Goal: Task Accomplishment & Management: Complete application form

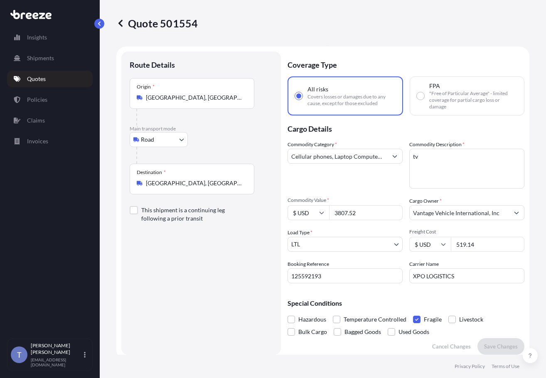
select select "Road"
select select "1"
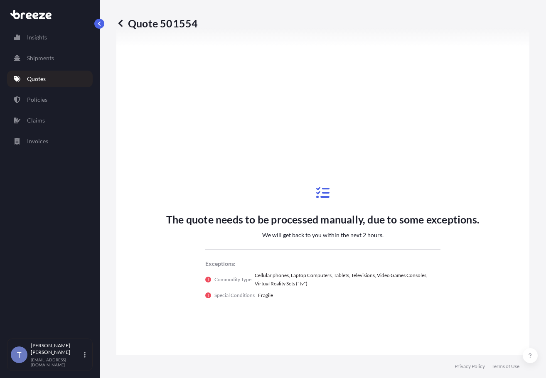
click at [42, 83] on p "Quotes" at bounding box center [36, 79] width 19 height 8
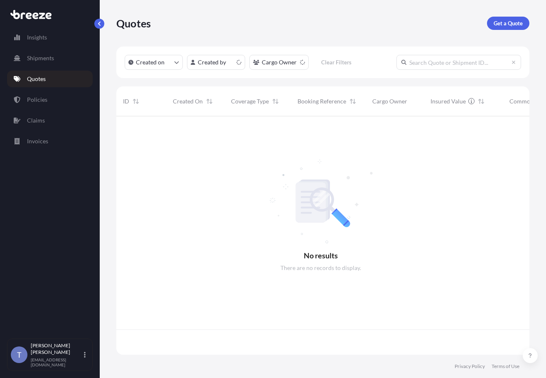
scroll to position [228, 403]
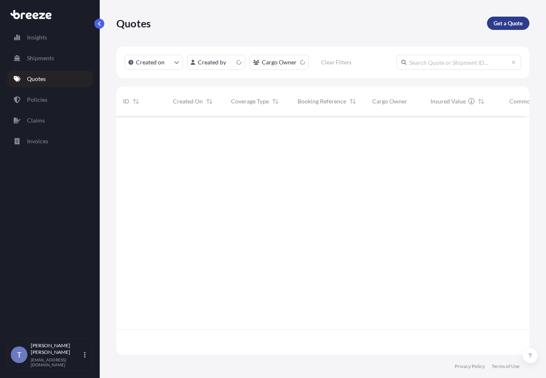
click at [502, 27] on p "Get a Quote" at bounding box center [508, 23] width 29 height 8
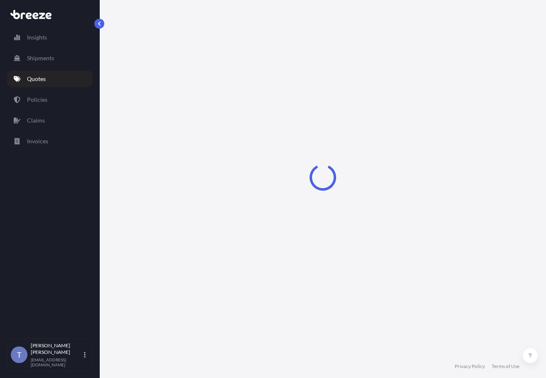
scroll to position [15, 0]
select select "Sea"
select select "1"
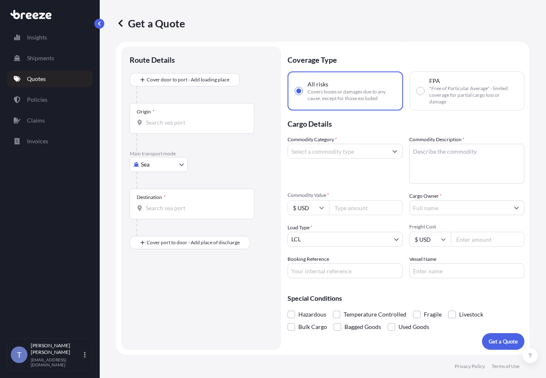
click at [180, 181] on body "Insights Shipments Quotes Policies Claims Invoices T [PERSON_NAME] [EMAIL_ADDRE…" at bounding box center [273, 220] width 546 height 440
click at [170, 231] on div "Road" at bounding box center [163, 228] width 52 height 15
select select "Road"
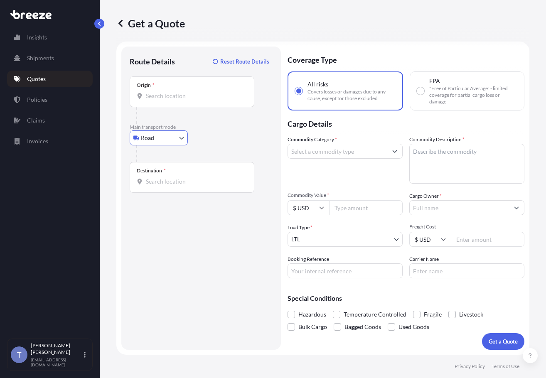
click at [168, 99] on input "Origin *" at bounding box center [195, 96] width 98 height 8
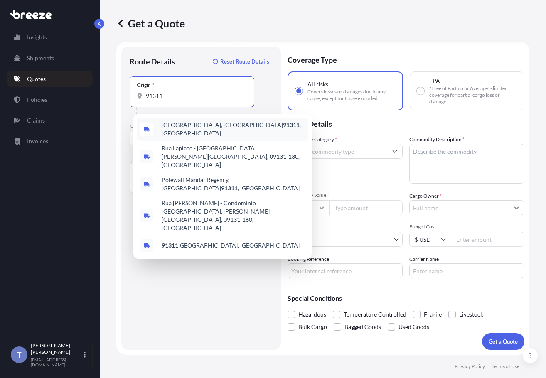
click at [171, 130] on span "[GEOGRAPHIC_DATA] , [GEOGRAPHIC_DATA]" at bounding box center [233, 129] width 143 height 17
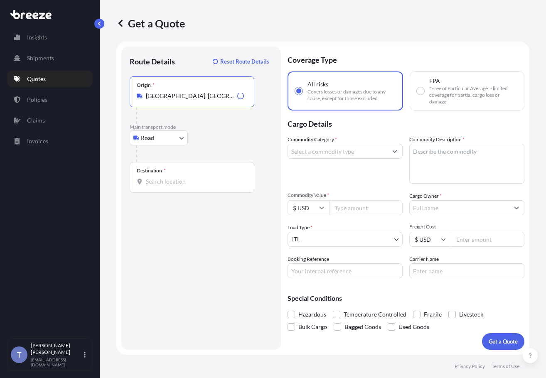
type input "[GEOGRAPHIC_DATA], [GEOGRAPHIC_DATA]"
click at [174, 186] on input "Destination *" at bounding box center [195, 181] width 98 height 8
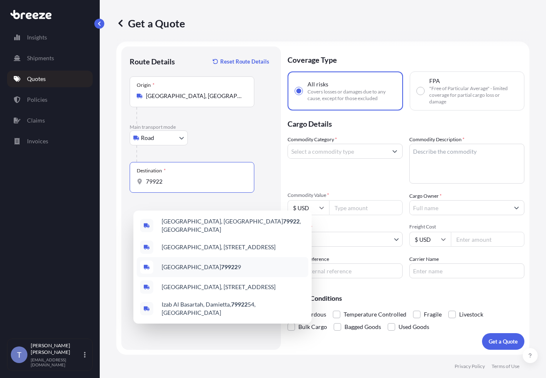
click at [224, 277] on div "Singapore 79922 9" at bounding box center [223, 267] width 172 height 20
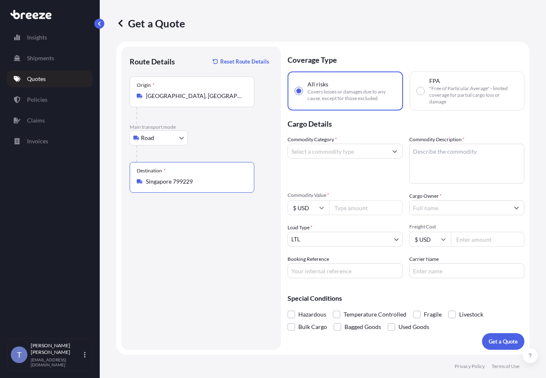
click at [189, 186] on input "Singapore 799229" at bounding box center [195, 181] width 98 height 8
type input "[GEOGRAPHIC_DATA], [GEOGRAPHIC_DATA]"
click at [334, 159] on input "Commodity Category *" at bounding box center [337, 151] width 99 height 15
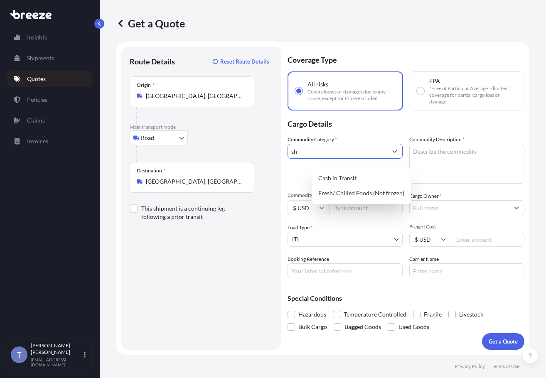
type input "s"
type input "f"
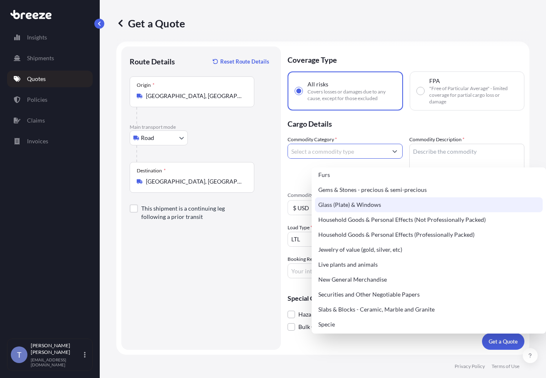
scroll to position [332, 0]
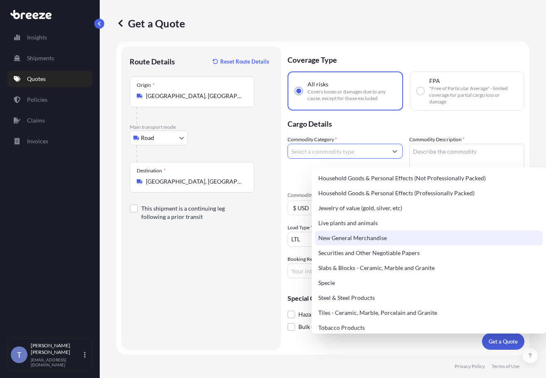
click at [371, 240] on div "New General Merchandise" at bounding box center [429, 238] width 228 height 15
type input "New General Merchandise"
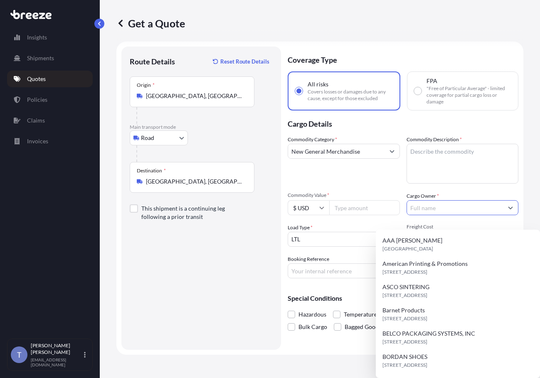
click at [456, 215] on input "Cargo Owner *" at bounding box center [455, 207] width 96 height 15
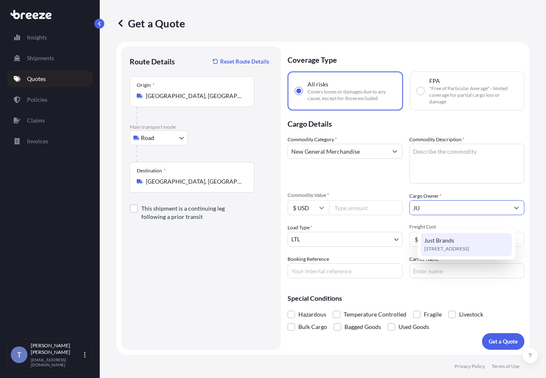
click at [453, 241] on span "Just Brands" at bounding box center [439, 240] width 30 height 8
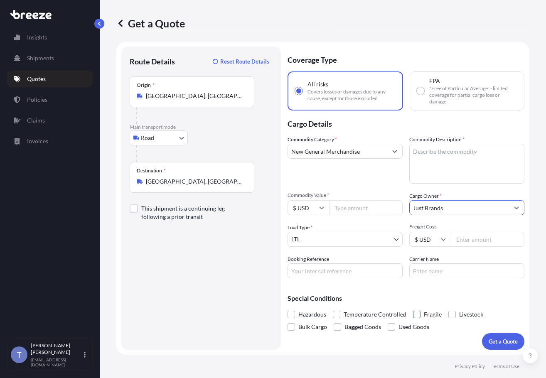
type input "Just Brands"
click at [421, 318] on span at bounding box center [416, 314] width 7 height 7
click at [413, 308] on input "Fragile" at bounding box center [413, 308] width 0 height 0
click at [446, 167] on textarea "Commodity Description *" at bounding box center [466, 164] width 115 height 40
type textarea "SHOES"
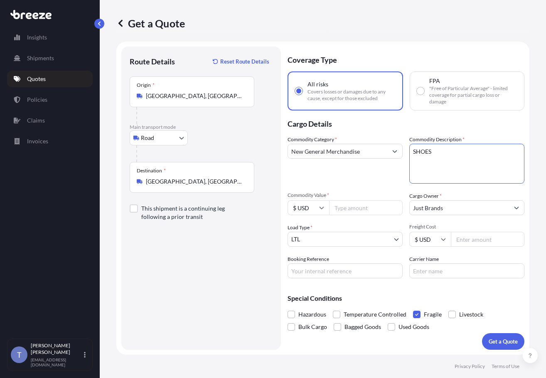
click at [433, 278] on input "Carrier Name" at bounding box center [466, 270] width 115 height 15
type input "BEST OVERNITE"
click at [371, 200] on input "Commodity Value *" at bounding box center [366, 207] width 74 height 15
type input "5000"
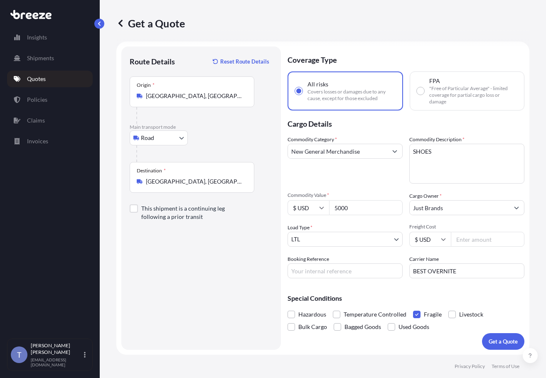
click at [474, 232] on input "Freight Cost" at bounding box center [488, 239] width 74 height 15
type input "507.64"
click at [337, 263] on input "Booking Reference" at bounding box center [345, 270] width 115 height 15
type input "125596442"
click at [491, 337] on p "Get a Quote" at bounding box center [503, 341] width 29 height 8
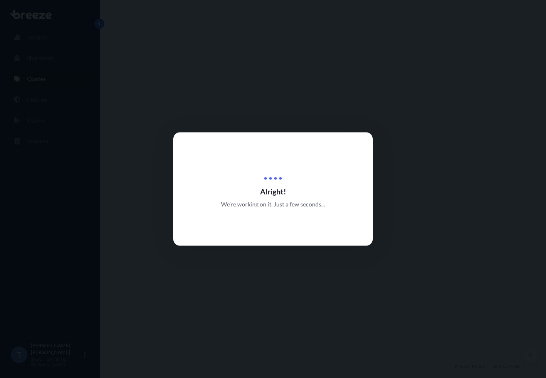
select select "Road"
select select "1"
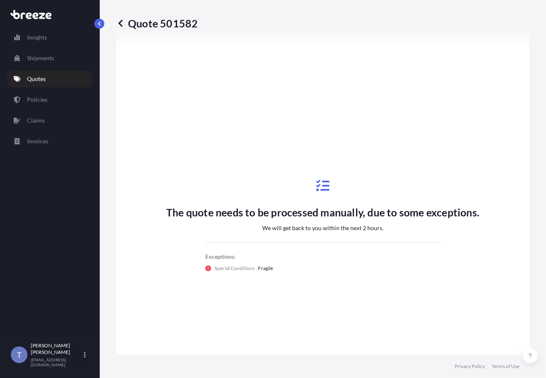
scroll to position [273, 0]
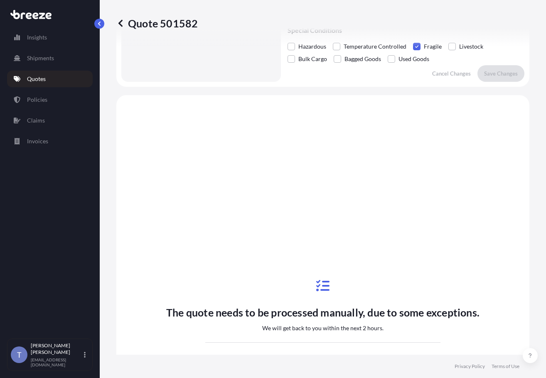
click at [44, 83] on p "Quotes" at bounding box center [36, 79] width 19 height 8
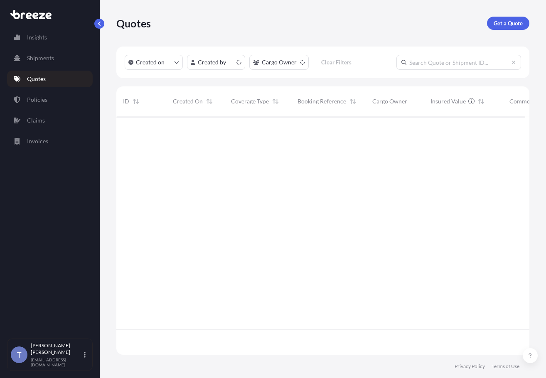
scroll to position [228, 403]
click at [514, 27] on p "Get a Quote" at bounding box center [508, 23] width 29 height 8
select select "Sea"
select select "1"
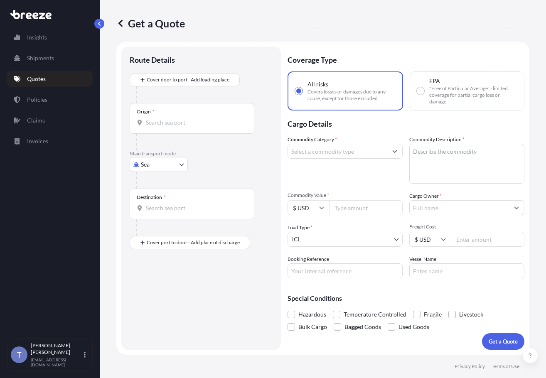
click at [177, 180] on body "Insights Shipments Quotes Policies Claims Invoices T [PERSON_NAME] [EMAIL_ADDRE…" at bounding box center [273, 220] width 546 height 440
click at [170, 229] on div "Road" at bounding box center [163, 228] width 52 height 15
select select "Road"
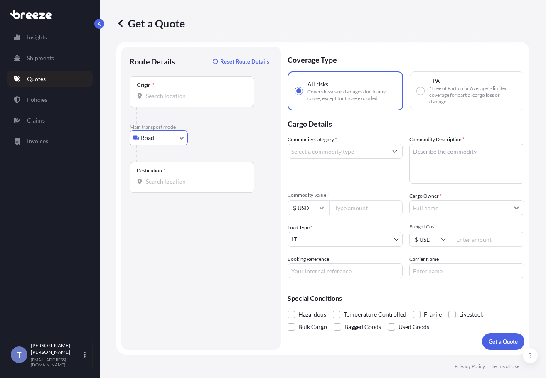
click at [371, 159] on input "Commodity Category *" at bounding box center [337, 151] width 99 height 15
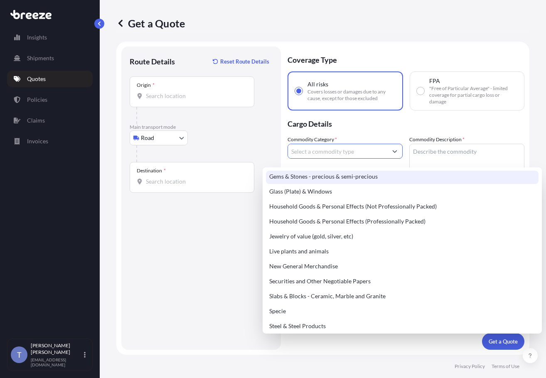
scroll to position [291, 0]
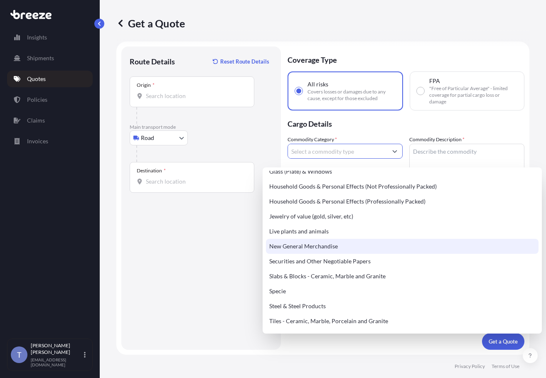
click at [312, 254] on div "New General Merchandise" at bounding box center [402, 246] width 273 height 15
type input "New General Merchandise"
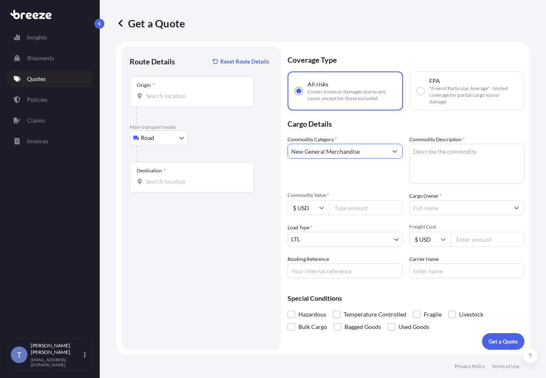
click at [428, 173] on textarea "Commodity Description *" at bounding box center [466, 164] width 115 height 40
type textarea "auto parts"
click at [455, 215] on input "Cargo Owner *" at bounding box center [459, 207] width 99 height 15
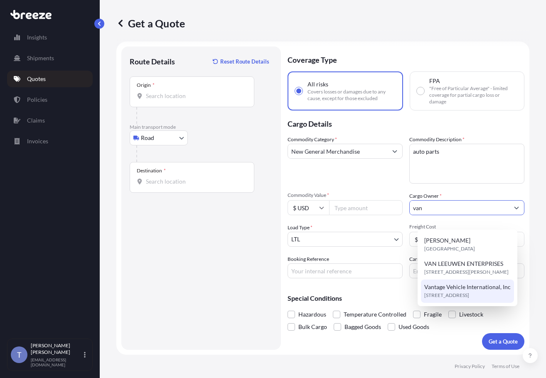
click at [455, 291] on span "Vantage Vehicle International, Inc" at bounding box center [467, 287] width 86 height 8
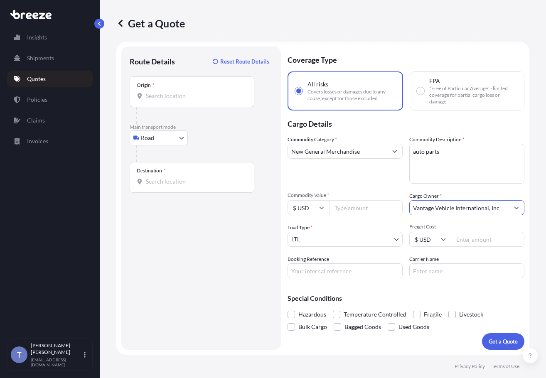
type input "Vantage Vehicle International, Inc"
click at [387, 215] on input "Commodity Value *" at bounding box center [366, 207] width 74 height 15
paste input "4296"
type input "4296"
click at [177, 104] on div "Origin *" at bounding box center [192, 91] width 125 height 31
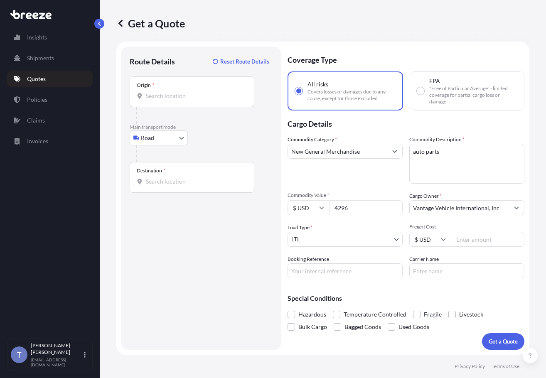
click at [177, 100] on input "Origin *" at bounding box center [195, 96] width 98 height 8
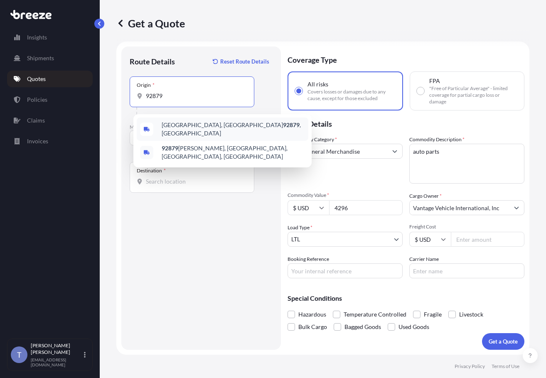
click at [192, 129] on span "[GEOGRAPHIC_DATA] , [GEOGRAPHIC_DATA]" at bounding box center [233, 129] width 143 height 17
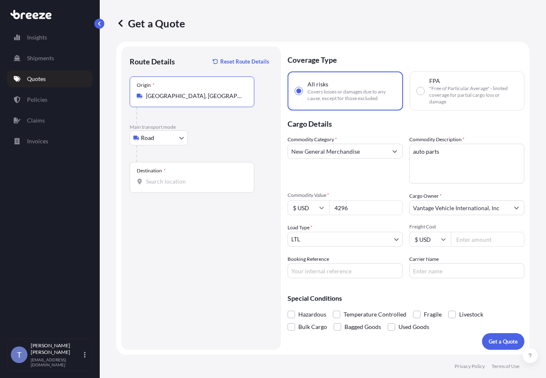
type input "[GEOGRAPHIC_DATA], [GEOGRAPHIC_DATA]"
click at [170, 186] on input "Destination *" at bounding box center [195, 181] width 98 height 8
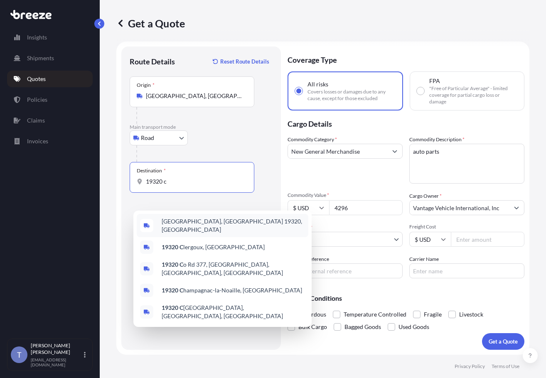
click at [213, 231] on div "[GEOGRAPHIC_DATA], [GEOGRAPHIC_DATA] 19320, [GEOGRAPHIC_DATA]" at bounding box center [223, 225] width 172 height 23
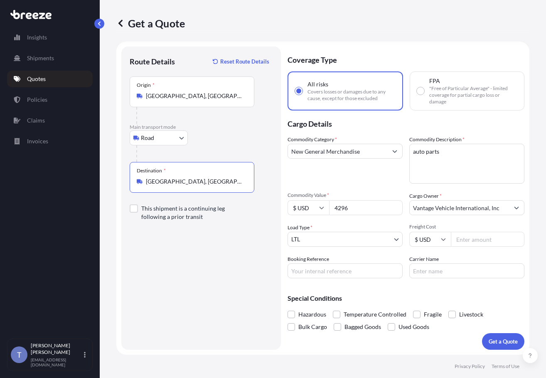
type input "[GEOGRAPHIC_DATA], [GEOGRAPHIC_DATA] 19320, [GEOGRAPHIC_DATA]"
click at [442, 278] on input "Carrier Name" at bounding box center [466, 270] width 115 height 15
type input "BEST OVERNITE"
click at [471, 247] on input "Freight Cost" at bounding box center [488, 239] width 74 height 15
type input "419.24"
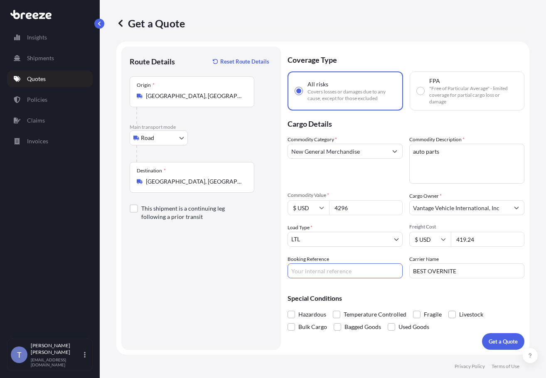
click at [329, 278] on input "Booking Reference" at bounding box center [345, 270] width 115 height 15
type input "125596584"
click at [442, 309] on label "Fragile" at bounding box center [427, 314] width 29 height 12
click at [413, 308] on input "Fragile" at bounding box center [413, 308] width 0 height 0
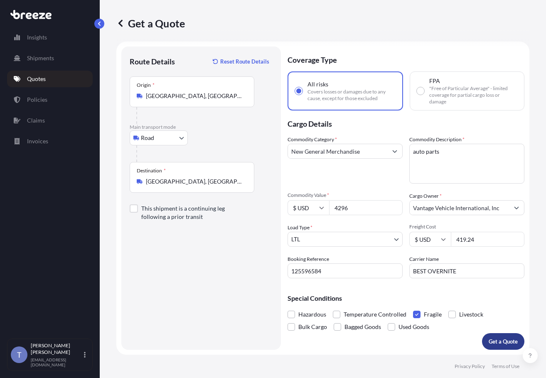
click at [502, 337] on p "Get a Quote" at bounding box center [503, 341] width 29 height 8
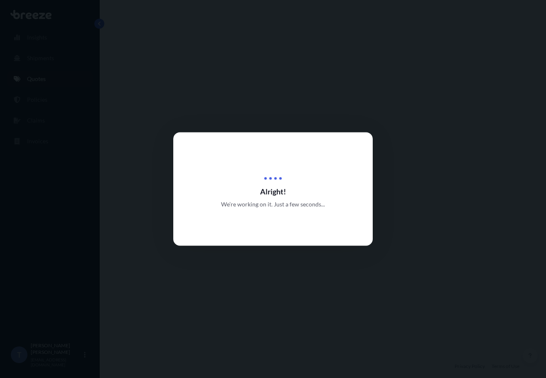
select select "Road"
select select "1"
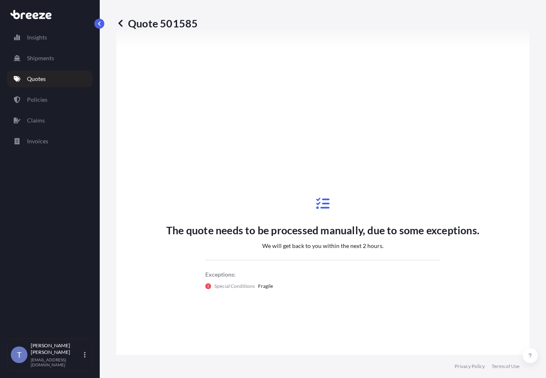
scroll to position [356, 0]
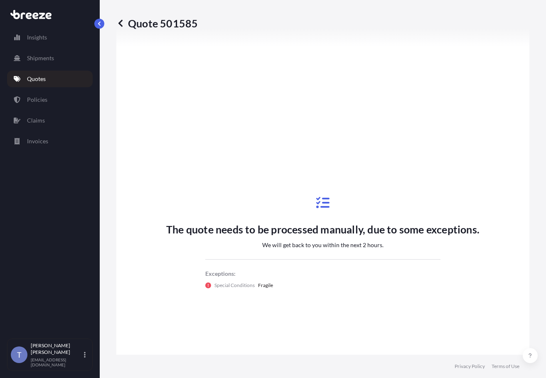
click at [38, 83] on p "Quotes" at bounding box center [36, 79] width 19 height 8
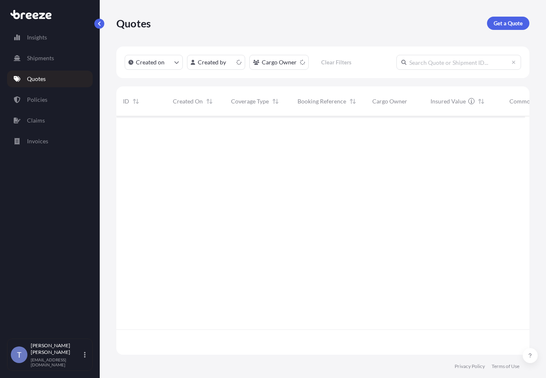
scroll to position [228, 403]
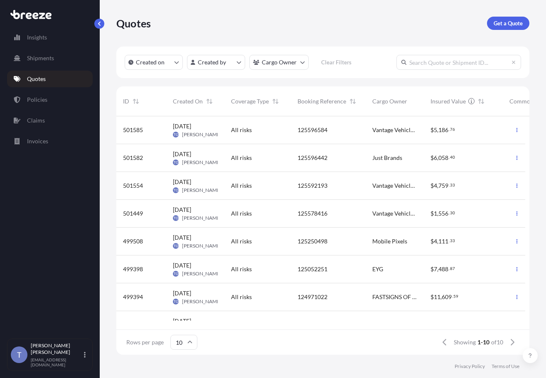
click at [422, 165] on div "Just Brands" at bounding box center [395, 158] width 58 height 28
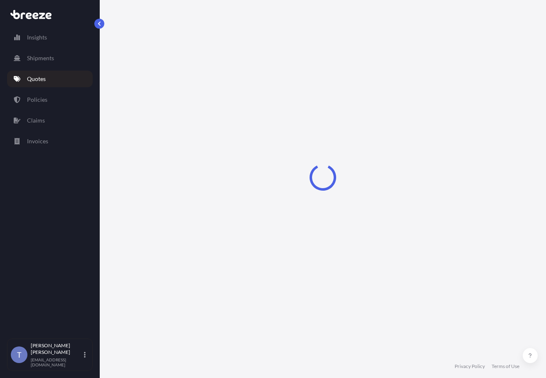
select select "Road"
select select "1"
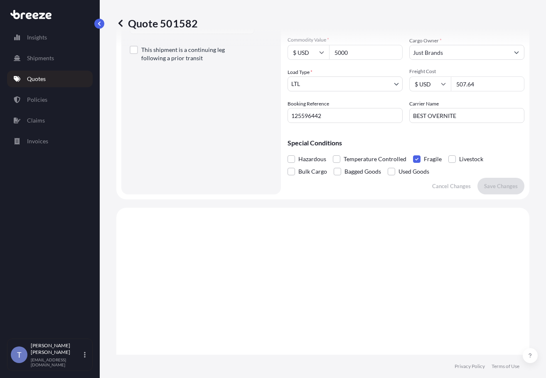
scroll to position [148, 0]
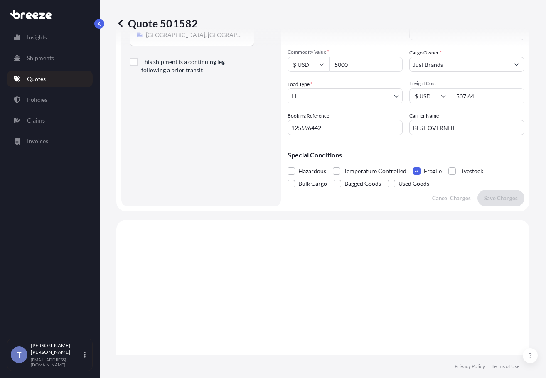
click at [421, 175] on span at bounding box center [416, 170] width 7 height 7
click at [413, 165] on input "Fragile" at bounding box center [413, 165] width 0 height 0
click at [491, 202] on p "Save Changes" at bounding box center [501, 198] width 34 height 8
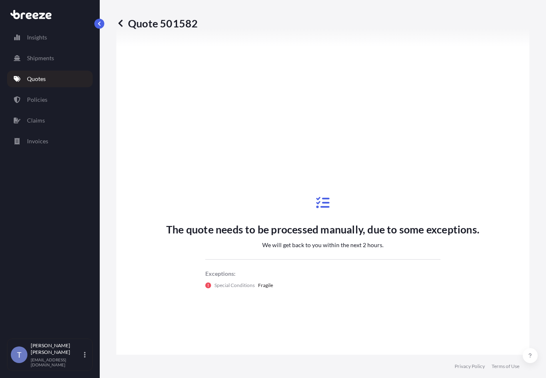
select select "Road"
select select "1"
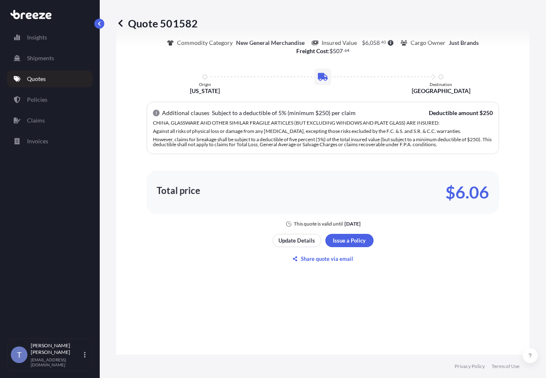
scroll to position [564, 0]
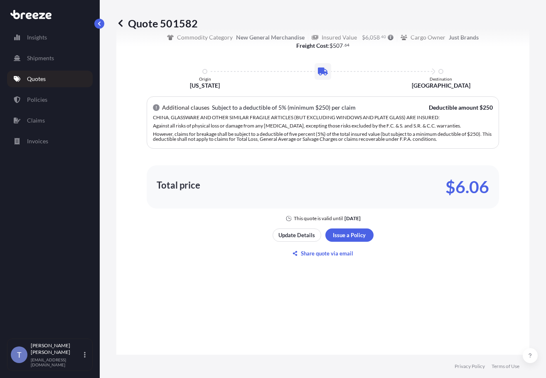
click at [37, 83] on p "Quotes" at bounding box center [36, 79] width 19 height 8
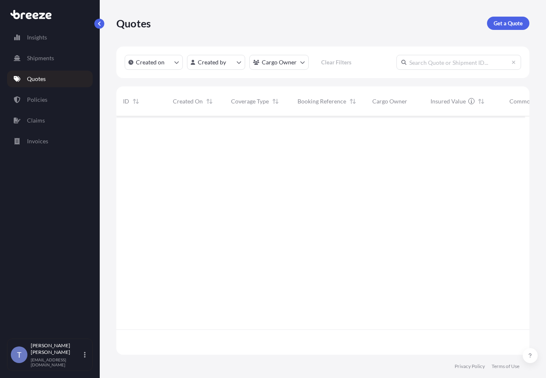
scroll to position [228, 403]
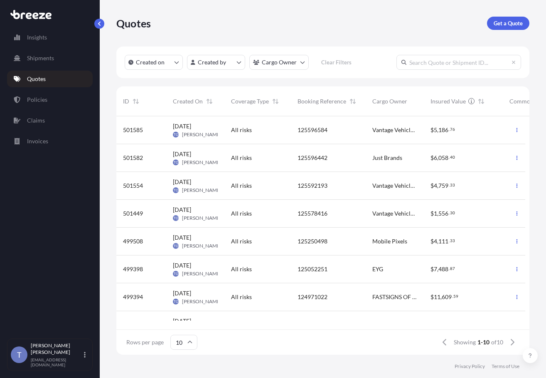
click at [408, 134] on span "Vantage Vehicle International, Inc" at bounding box center [394, 130] width 45 height 8
select select "Road"
select select "1"
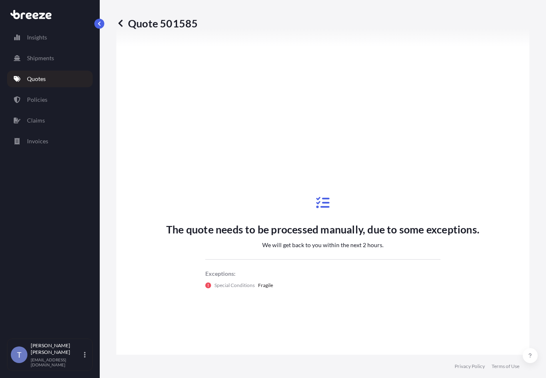
scroll to position [148, 0]
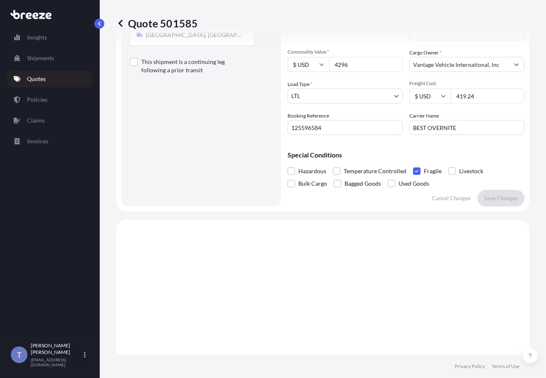
click at [421, 175] on span at bounding box center [416, 170] width 7 height 7
click at [413, 165] on input "Fragile" at bounding box center [413, 165] width 0 height 0
click at [495, 202] on p "Save Changes" at bounding box center [501, 198] width 34 height 8
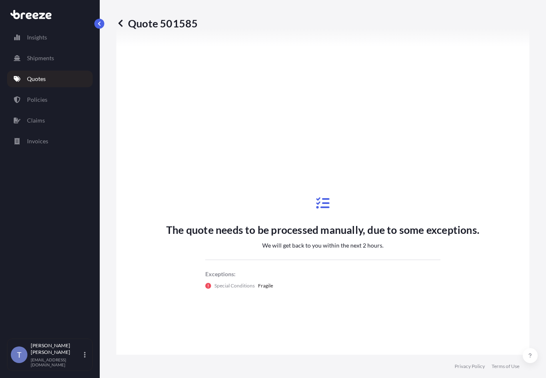
scroll to position [356, 0]
select select "Road"
select select "1"
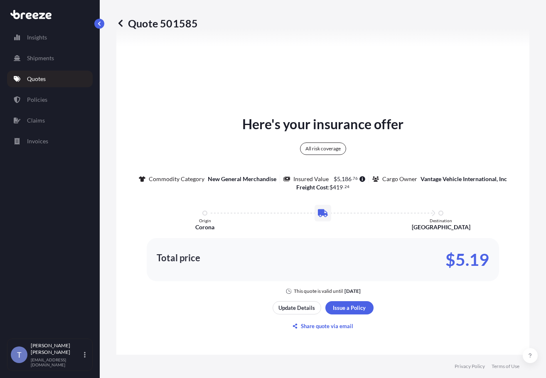
scroll to position [315, 0]
